Goal: Task Accomplishment & Management: Complete application form

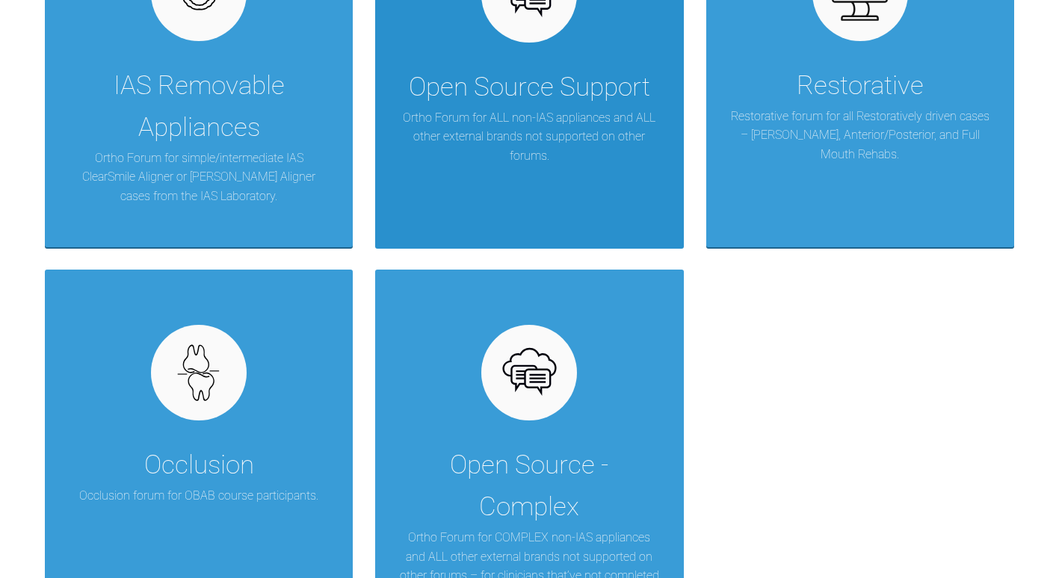
scroll to position [523, 0]
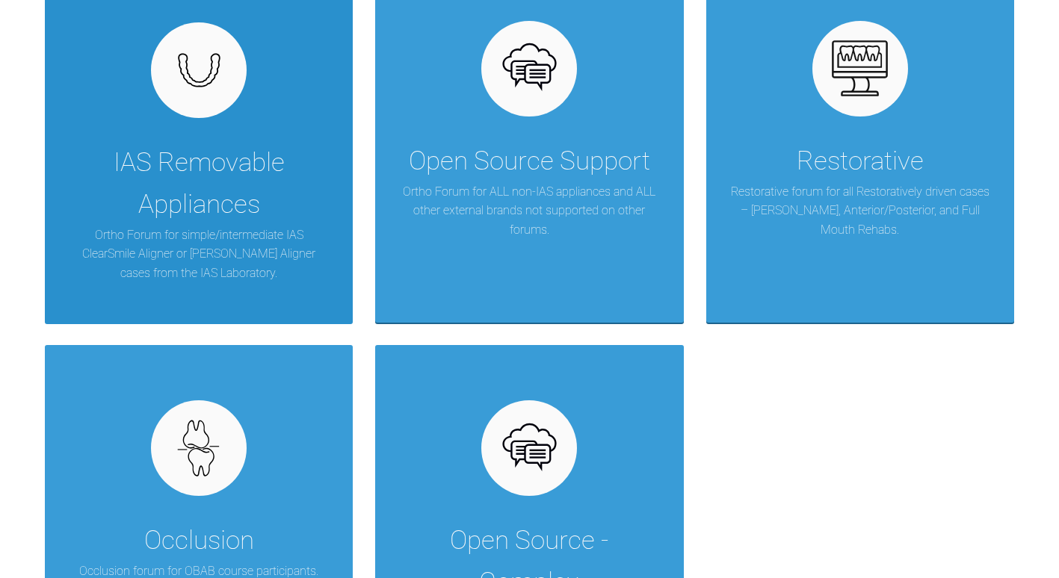
click at [246, 258] on p "Ortho Forum for simple/intermediate IAS ClearSmile Aligner or Inman Aligner cas…" at bounding box center [198, 255] width 263 height 58
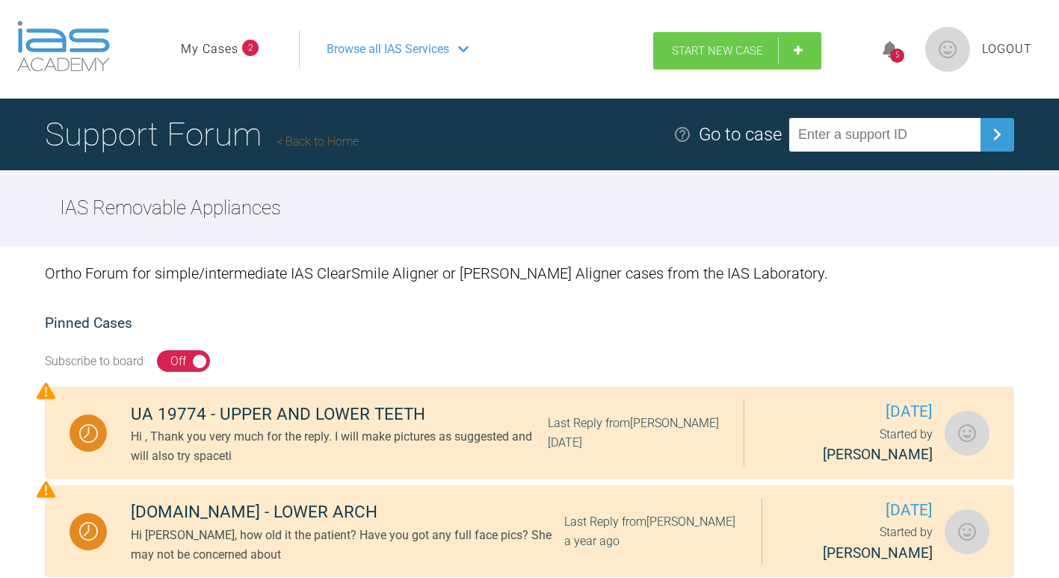
click at [729, 52] on span "Start New Case" at bounding box center [717, 50] width 91 height 13
